Goal: Information Seeking & Learning: Check status

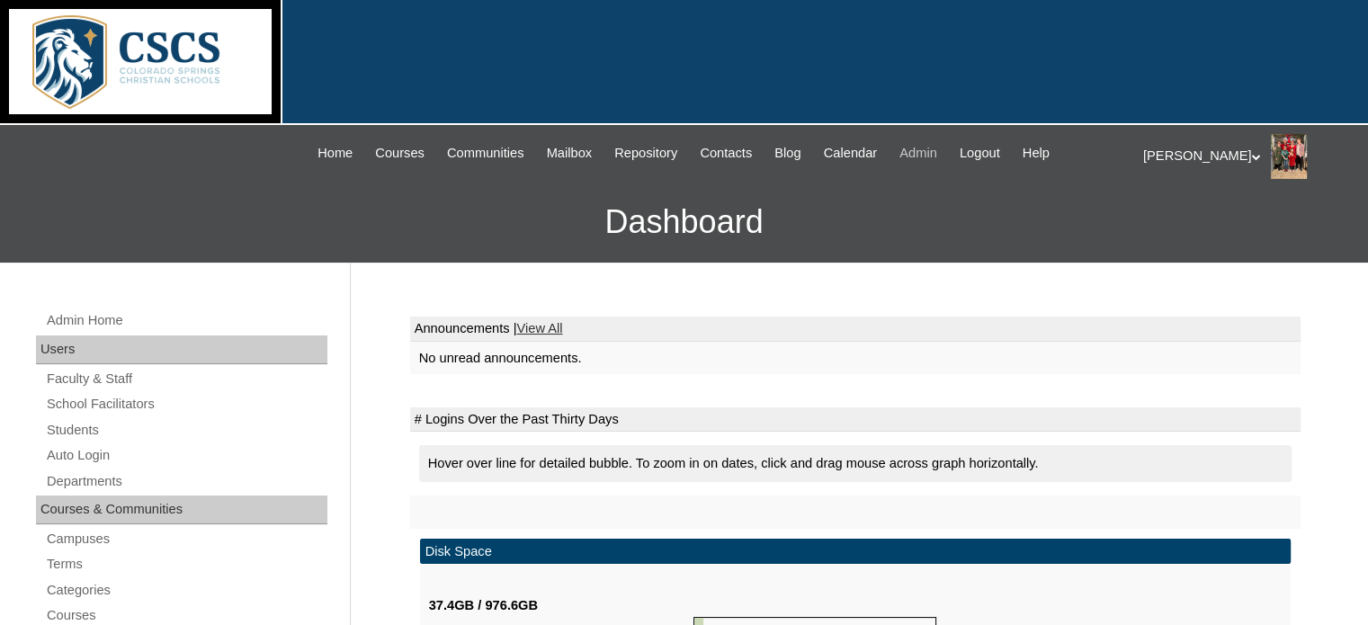
click at [937, 152] on span "Admin" at bounding box center [918, 153] width 38 height 21
click at [61, 424] on link "Students" at bounding box center [186, 430] width 282 height 22
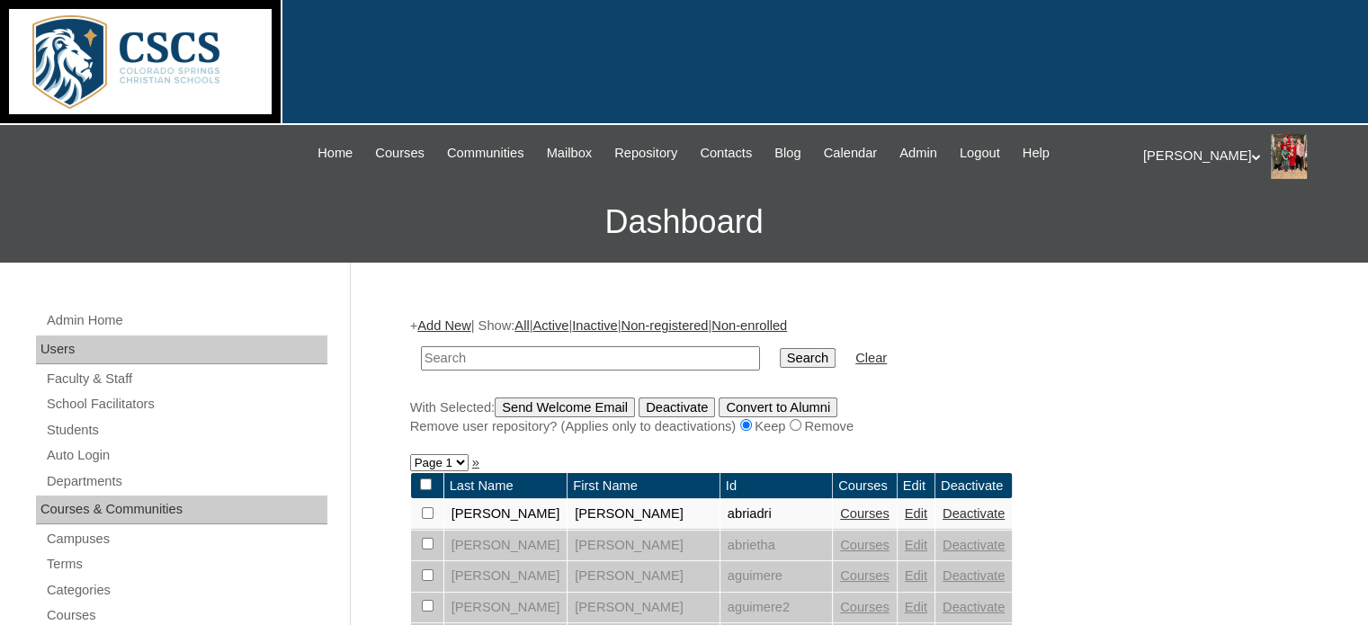
click at [453, 355] on input "text" at bounding box center [590, 358] width 339 height 24
type input "pauls"
click at [780, 348] on input "Search" at bounding box center [808, 358] width 56 height 20
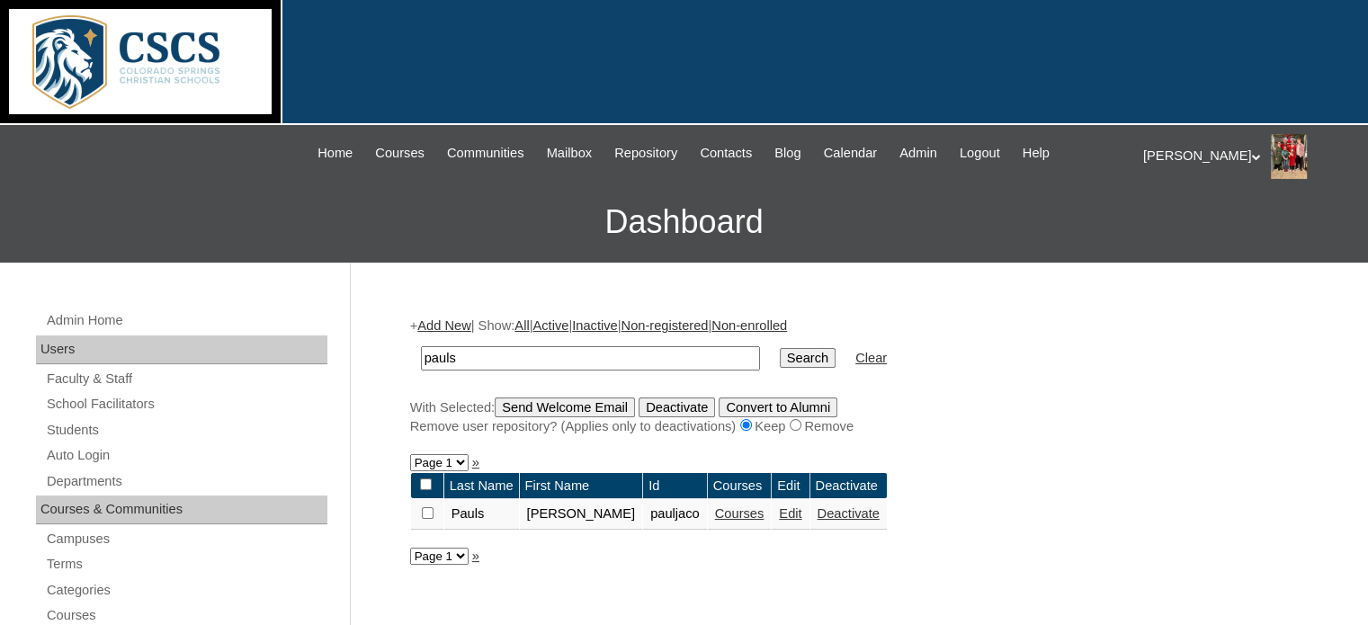
click at [715, 513] on link "Courses" at bounding box center [739, 513] width 49 height 14
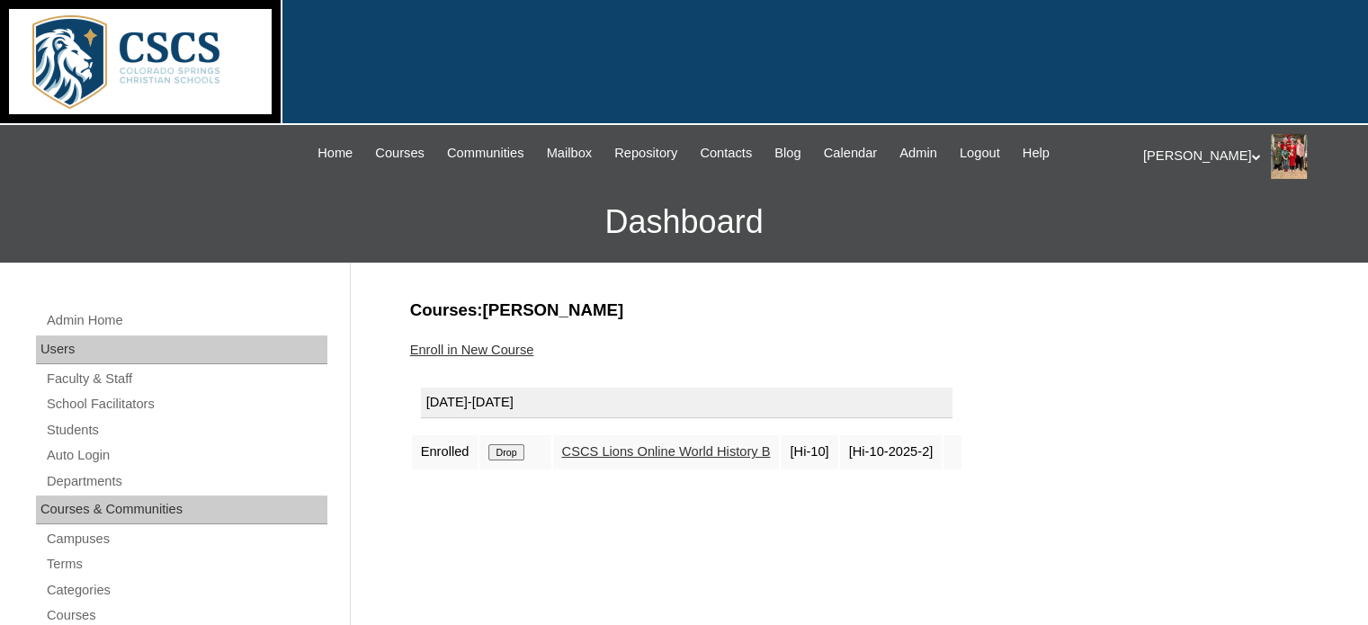
click at [620, 450] on link "CSCS Lions Online World History B" at bounding box center [666, 451] width 209 height 14
click at [705, 451] on link "CSCS Lions Online World History B" at bounding box center [666, 451] width 209 height 14
click at [1129, 301] on h3 "Courses:Pauls Jacob" at bounding box center [855, 310] width 890 height 23
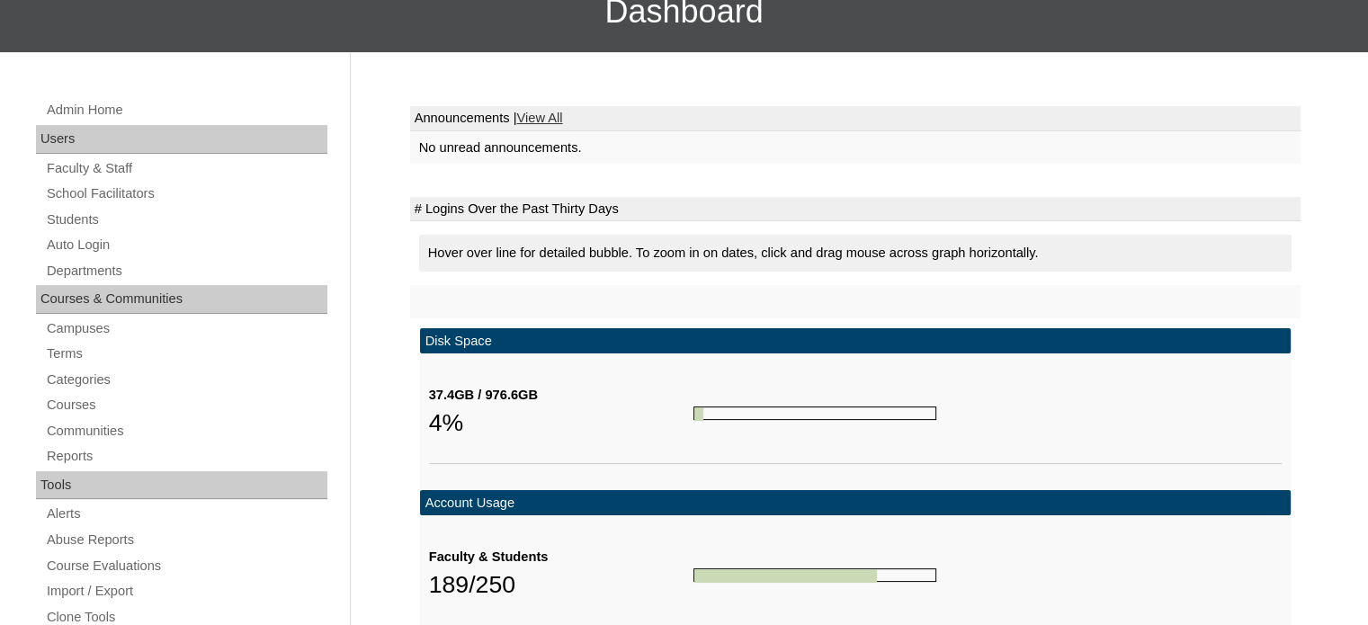
scroll to position [180, 0]
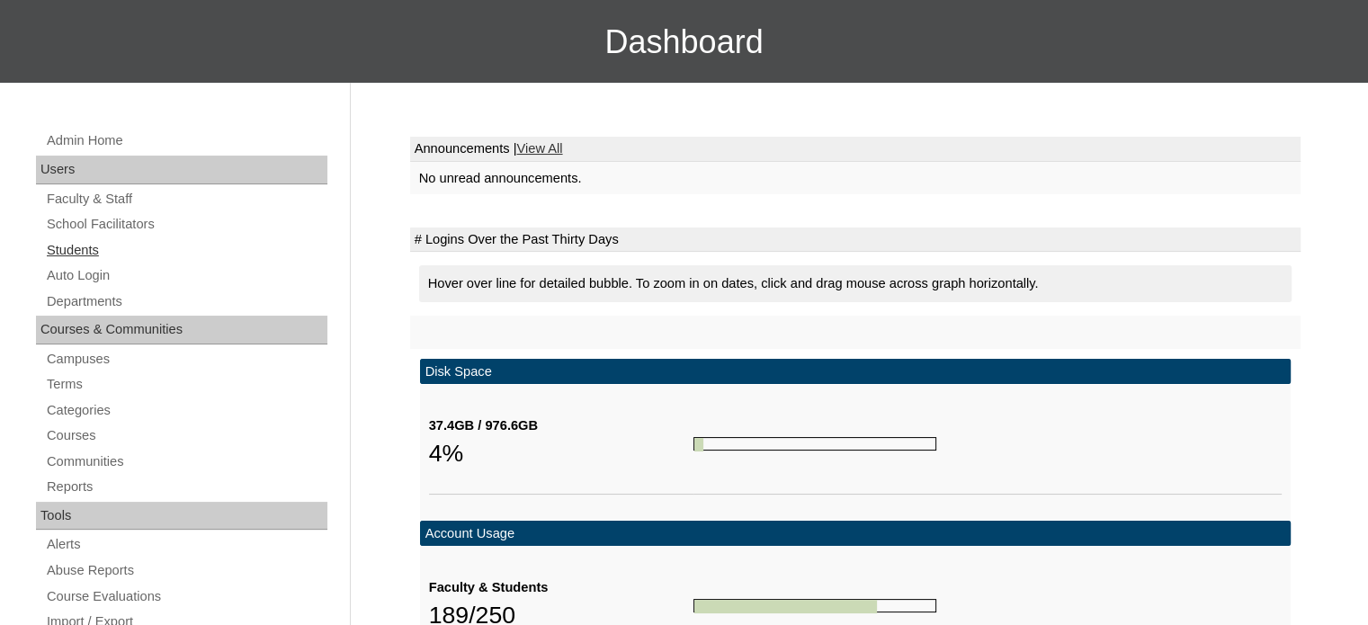
click at [81, 251] on link "Students" at bounding box center [186, 250] width 282 height 22
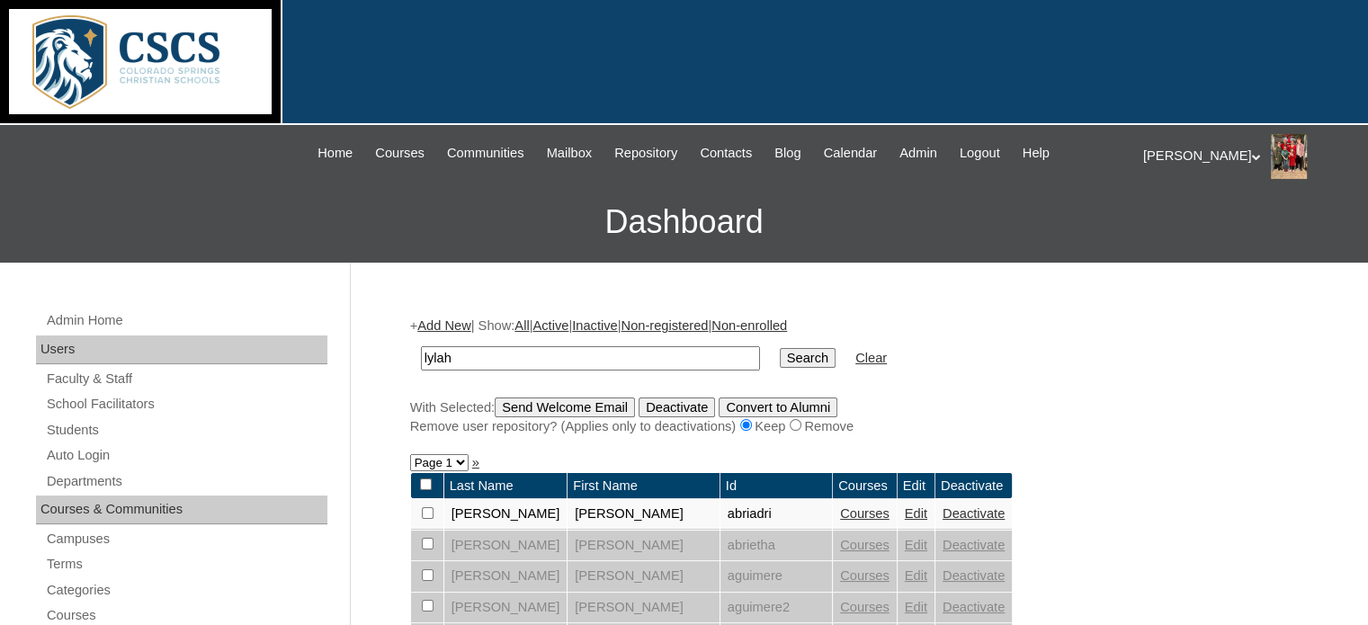
type input "lylah"
click at [780, 348] on input "Search" at bounding box center [808, 358] width 56 height 20
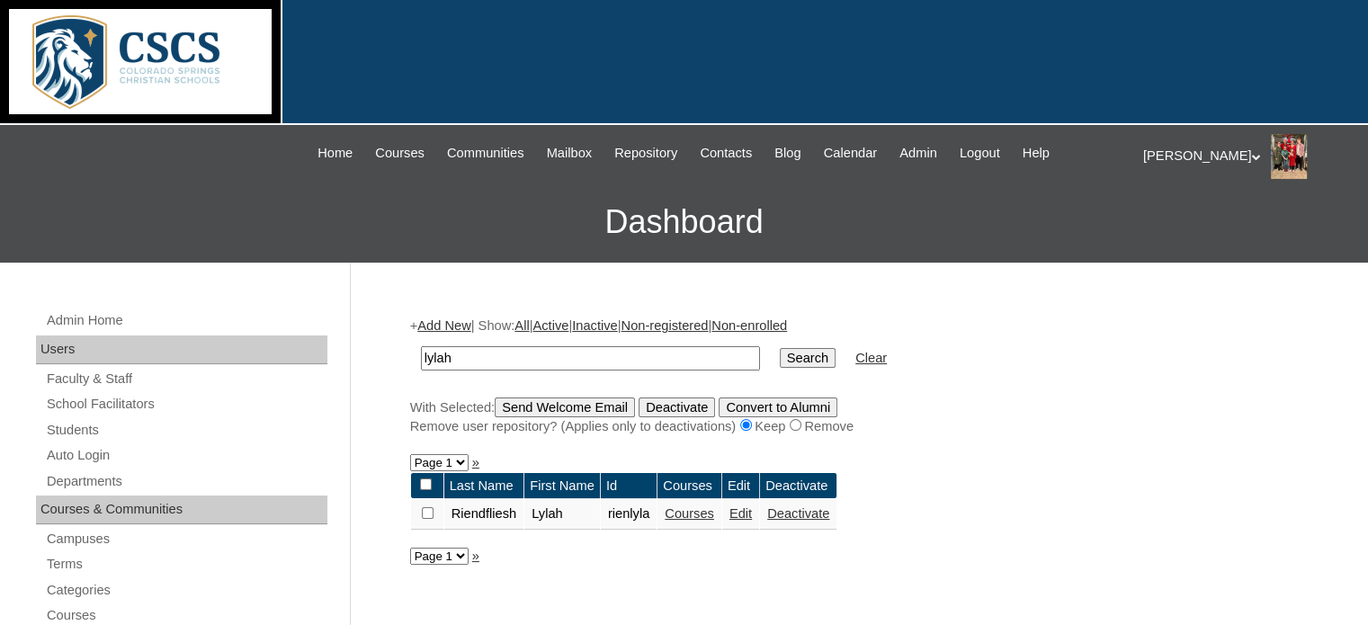
click at [694, 509] on link "Courses" at bounding box center [688, 513] width 49 height 14
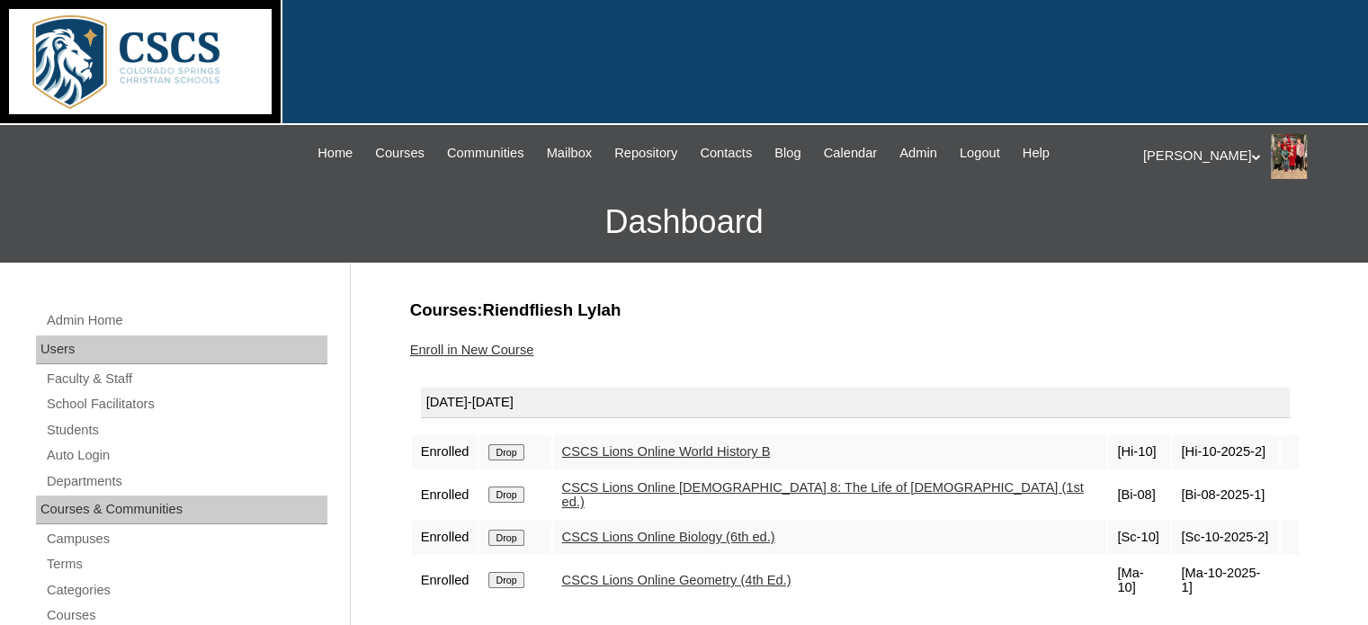
click at [719, 446] on link "CSCS Lions Online World History B" at bounding box center [666, 451] width 209 height 14
